Goal: Navigation & Orientation: Find specific page/section

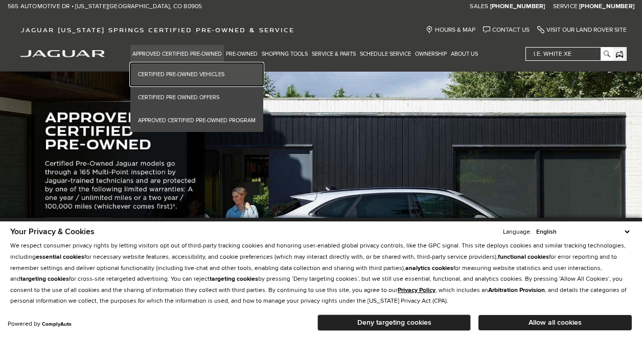
click at [185, 72] on link "Certified Pre-Owned Vehicles" at bounding box center [196, 74] width 133 height 23
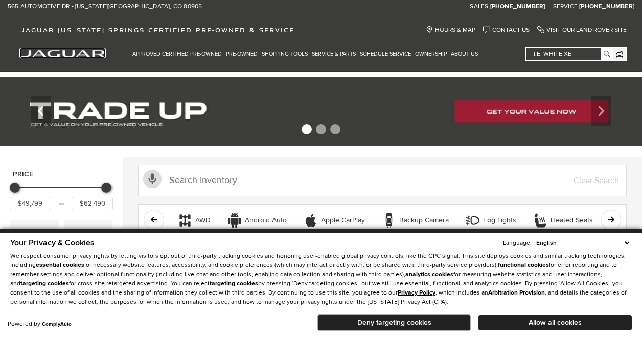
click at [79, 50] on img "jaguar" at bounding box center [62, 53] width 84 height 7
